Goal: Task Accomplishment & Management: Use online tool/utility

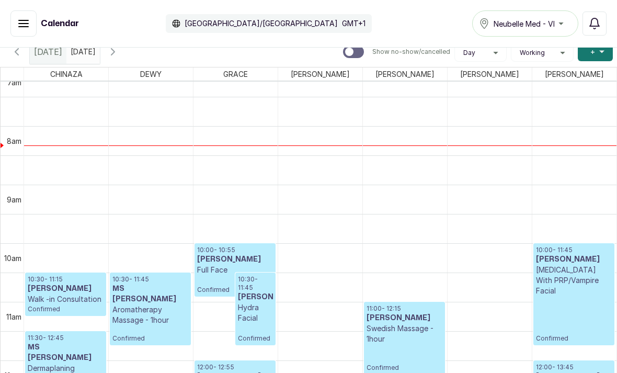
scroll to position [425, 0]
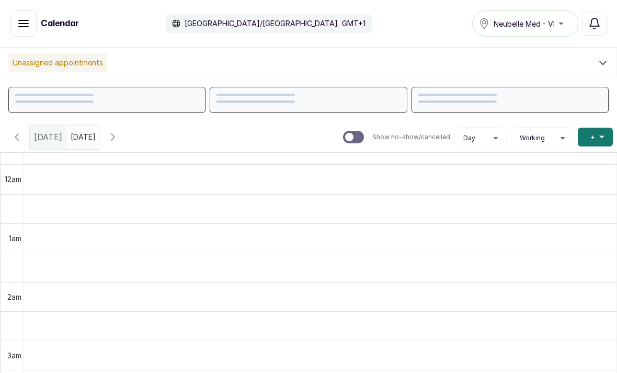
scroll to position [352, 0]
